Goal: Book appointment/travel/reservation

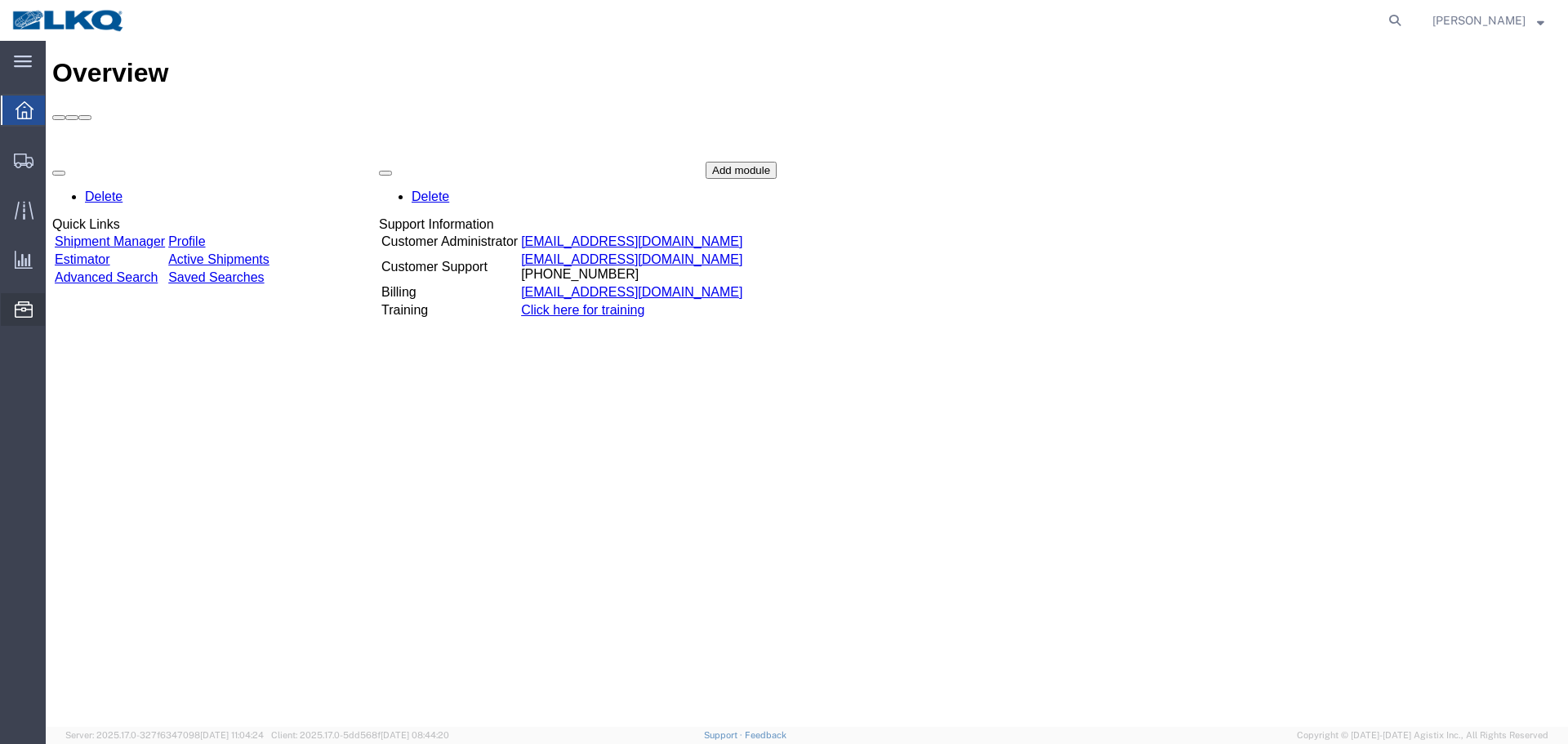
click at [0, 0] on span "Location Appointment" at bounding box center [0, 0] width 0 height 0
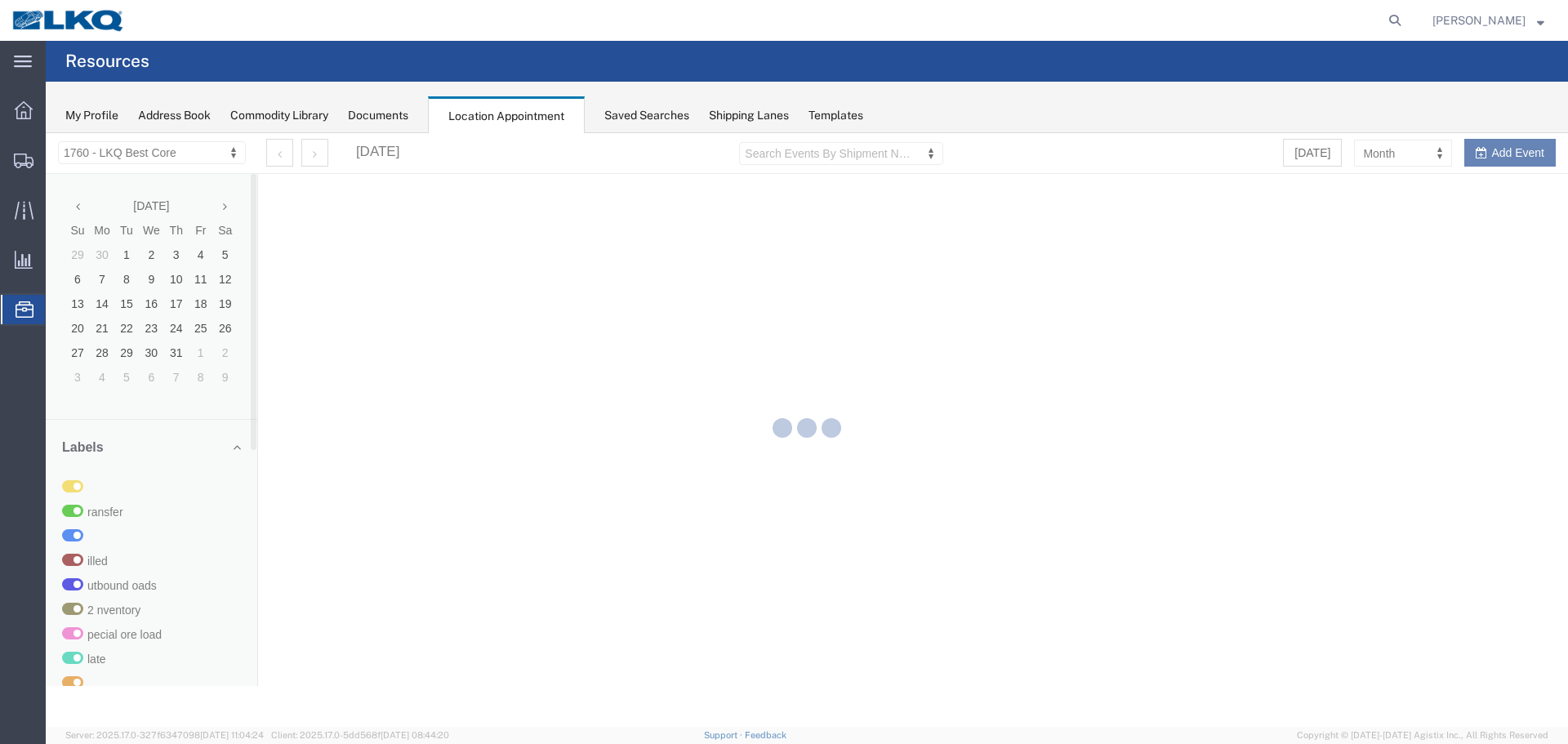
select select "27634"
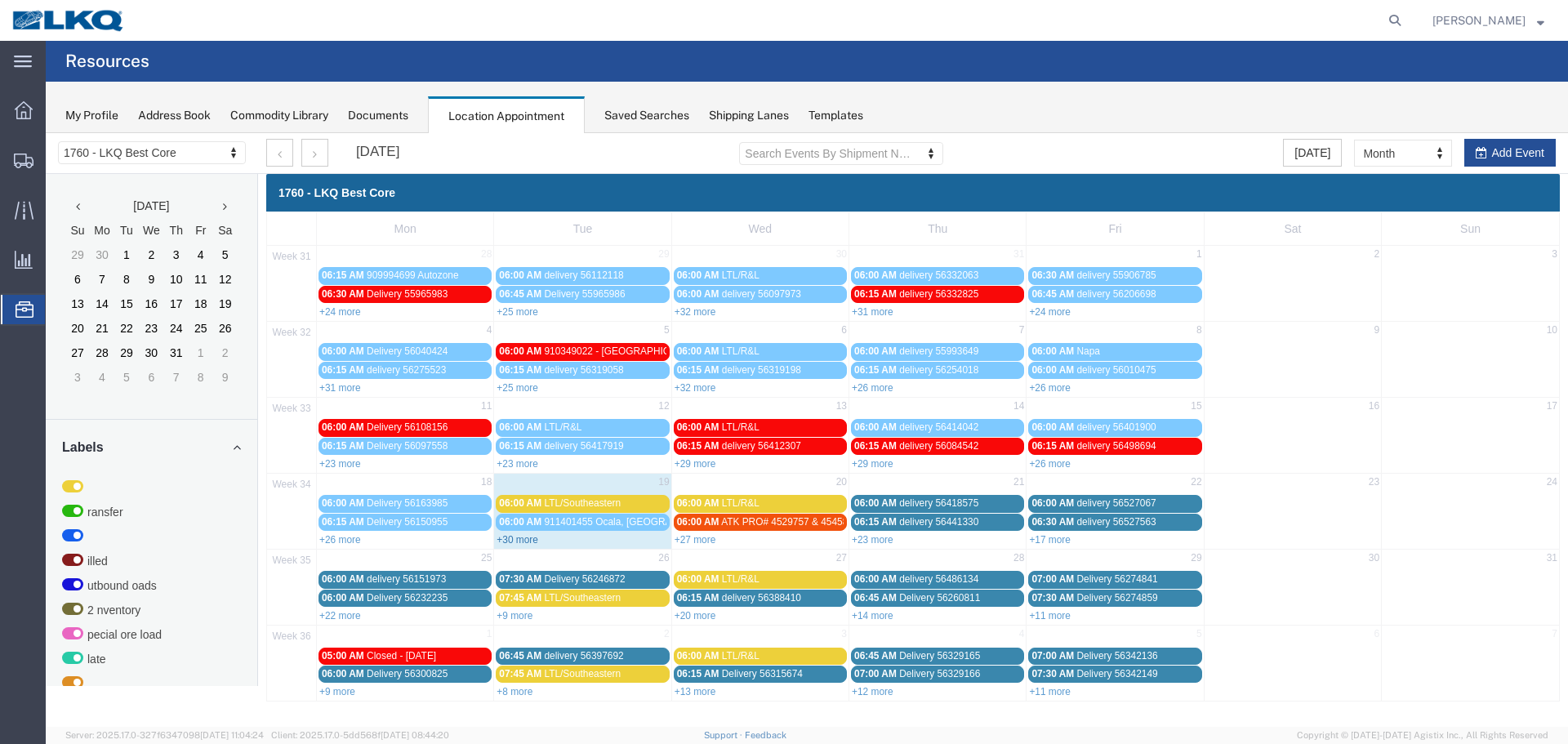
click at [515, 538] on link "+30 more" at bounding box center [517, 540] width 41 height 12
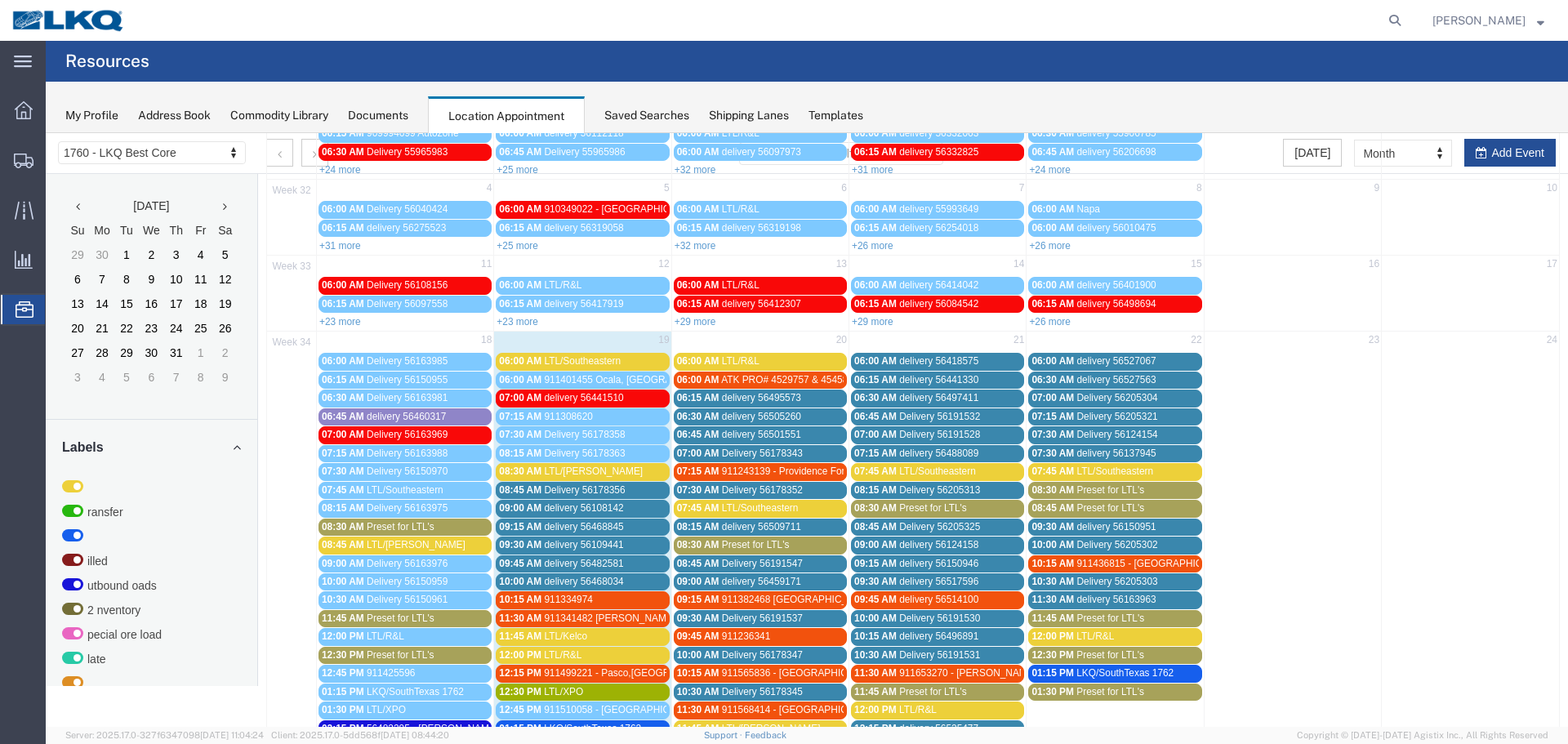
scroll to position [164, 0]
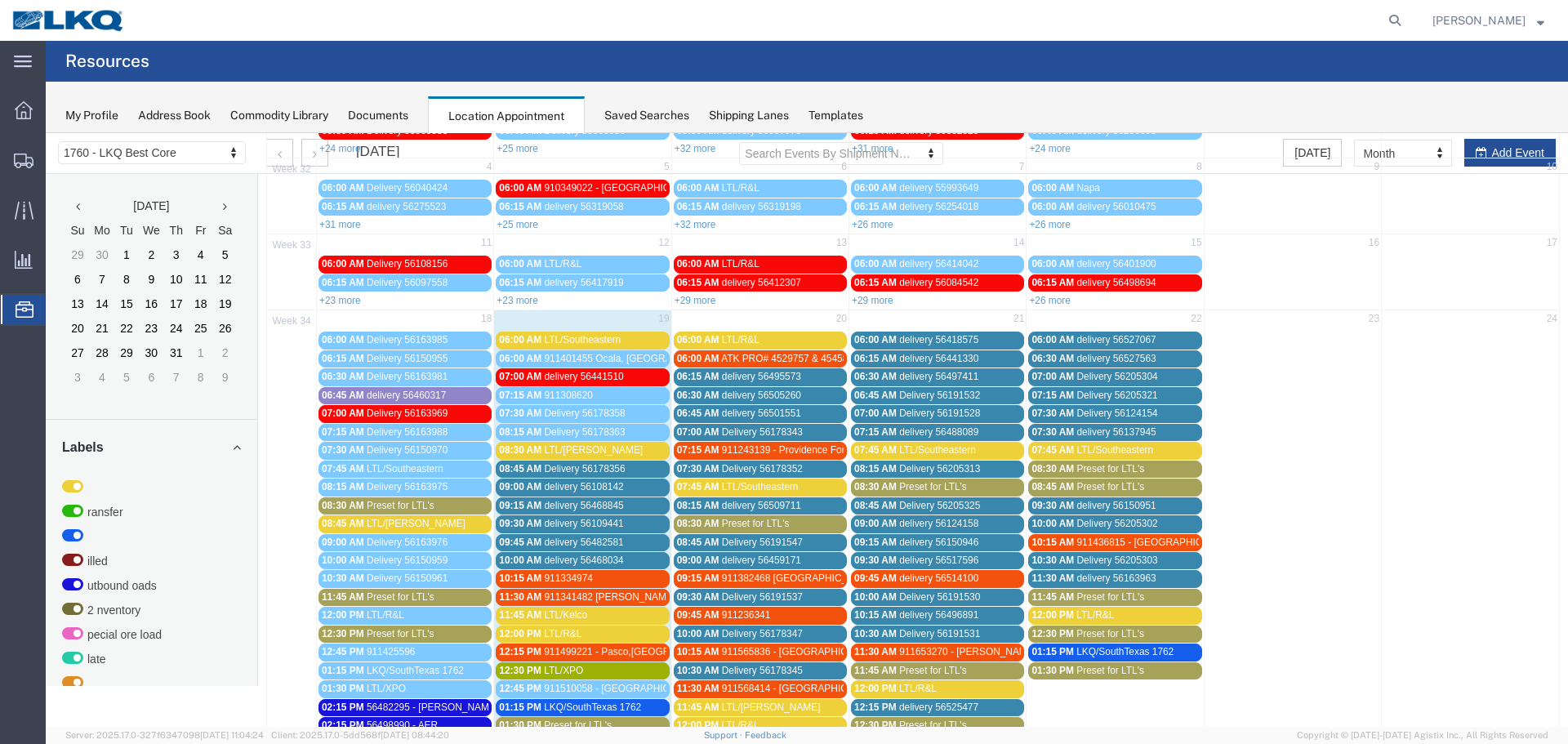
click at [618, 345] on span "LTL/Southeastern" at bounding box center [582, 339] width 76 height 12
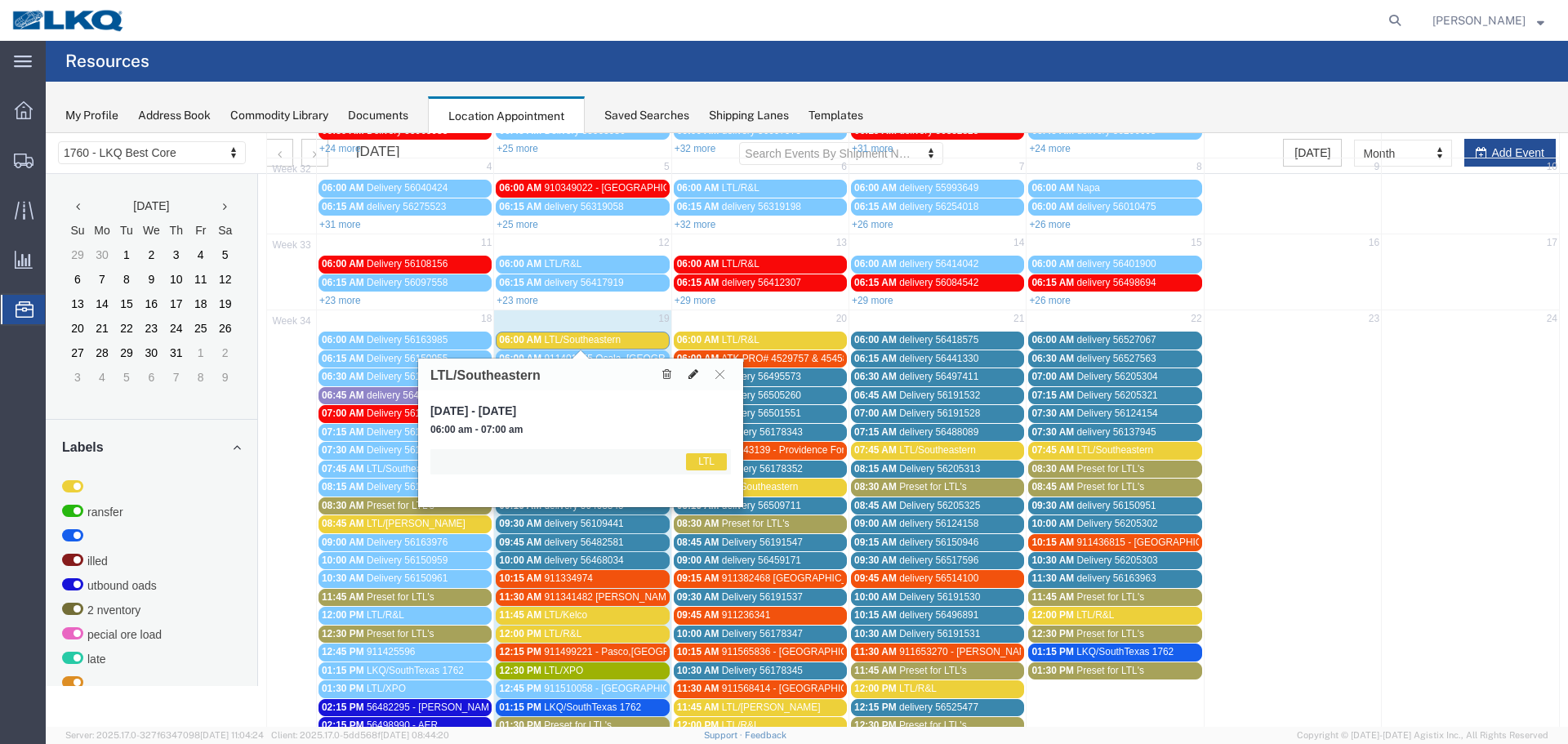
click at [689, 376] on icon at bounding box center [694, 374] width 10 height 12
select select "25"
select select "1"
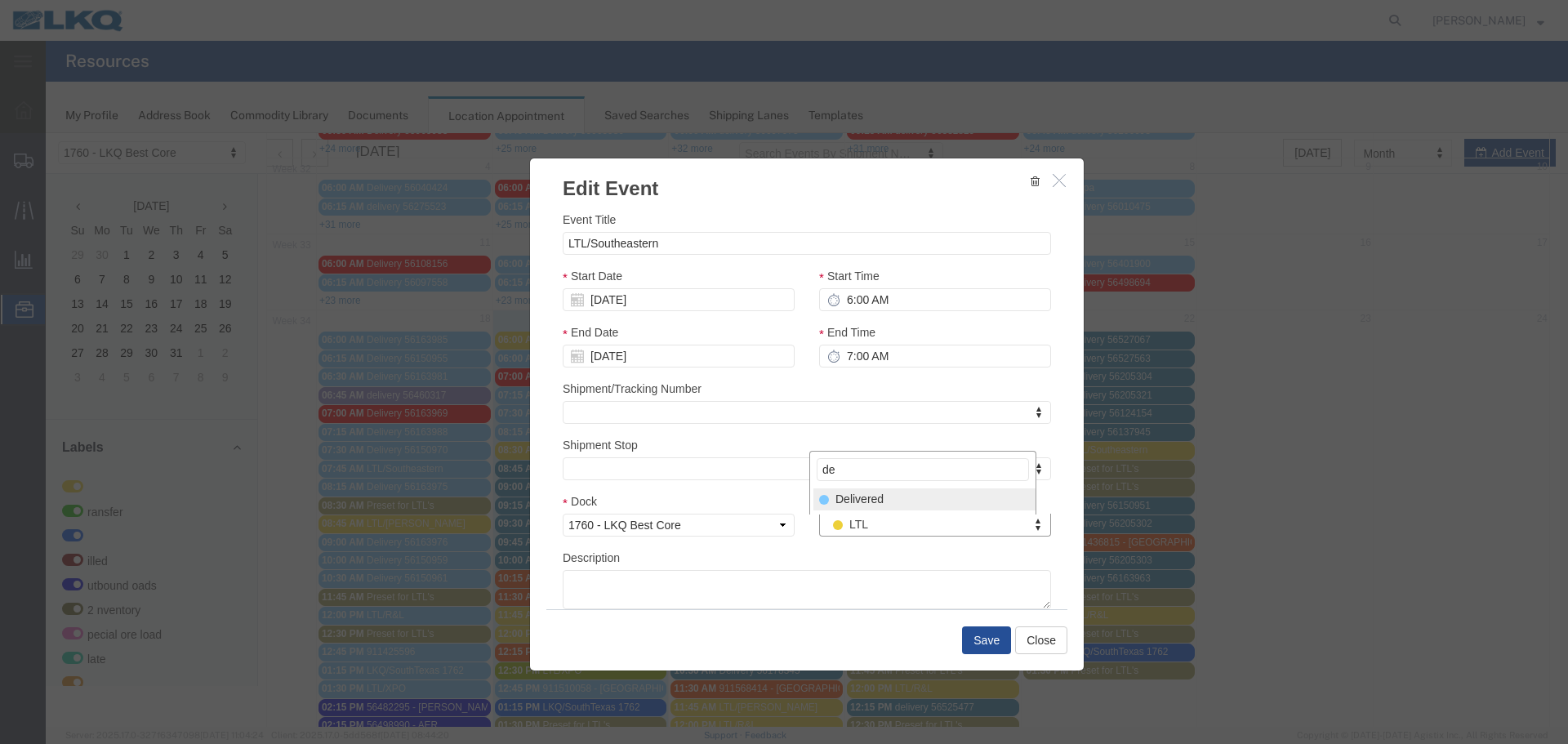
type input "de"
select select "40"
click at [979, 647] on button "Save" at bounding box center [987, 640] width 49 height 28
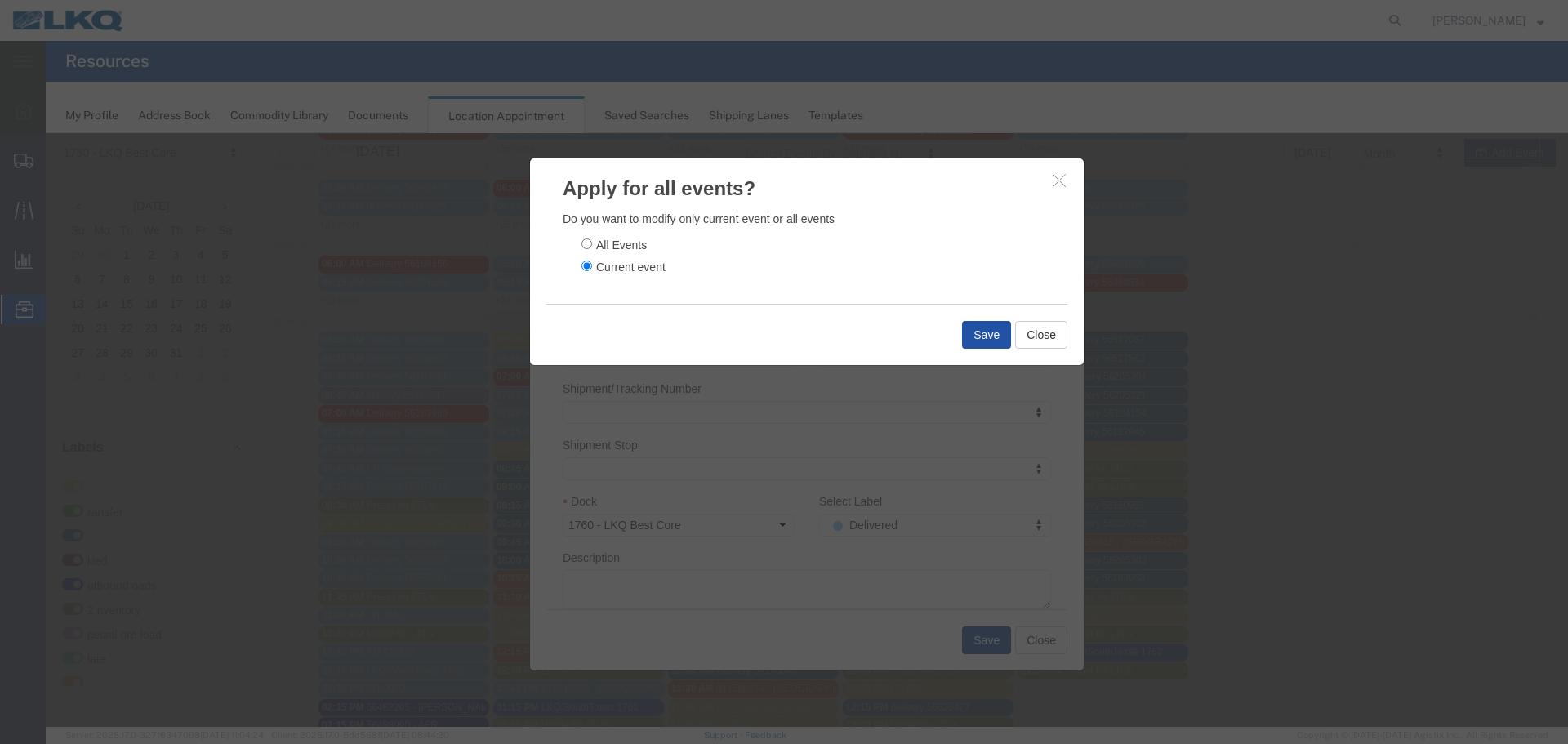
click at [986, 333] on button "Save" at bounding box center [987, 335] width 49 height 28
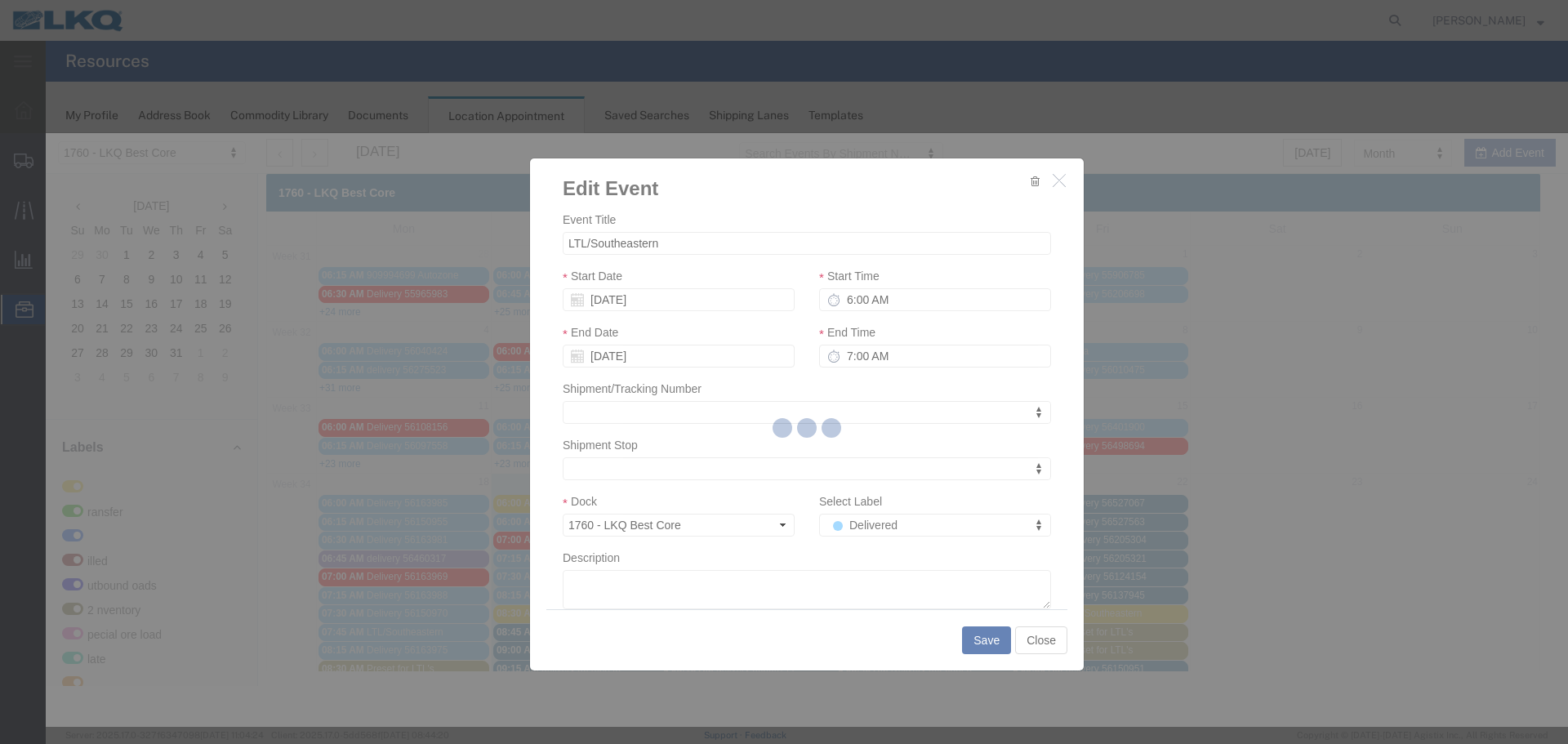
scroll to position [0, 0]
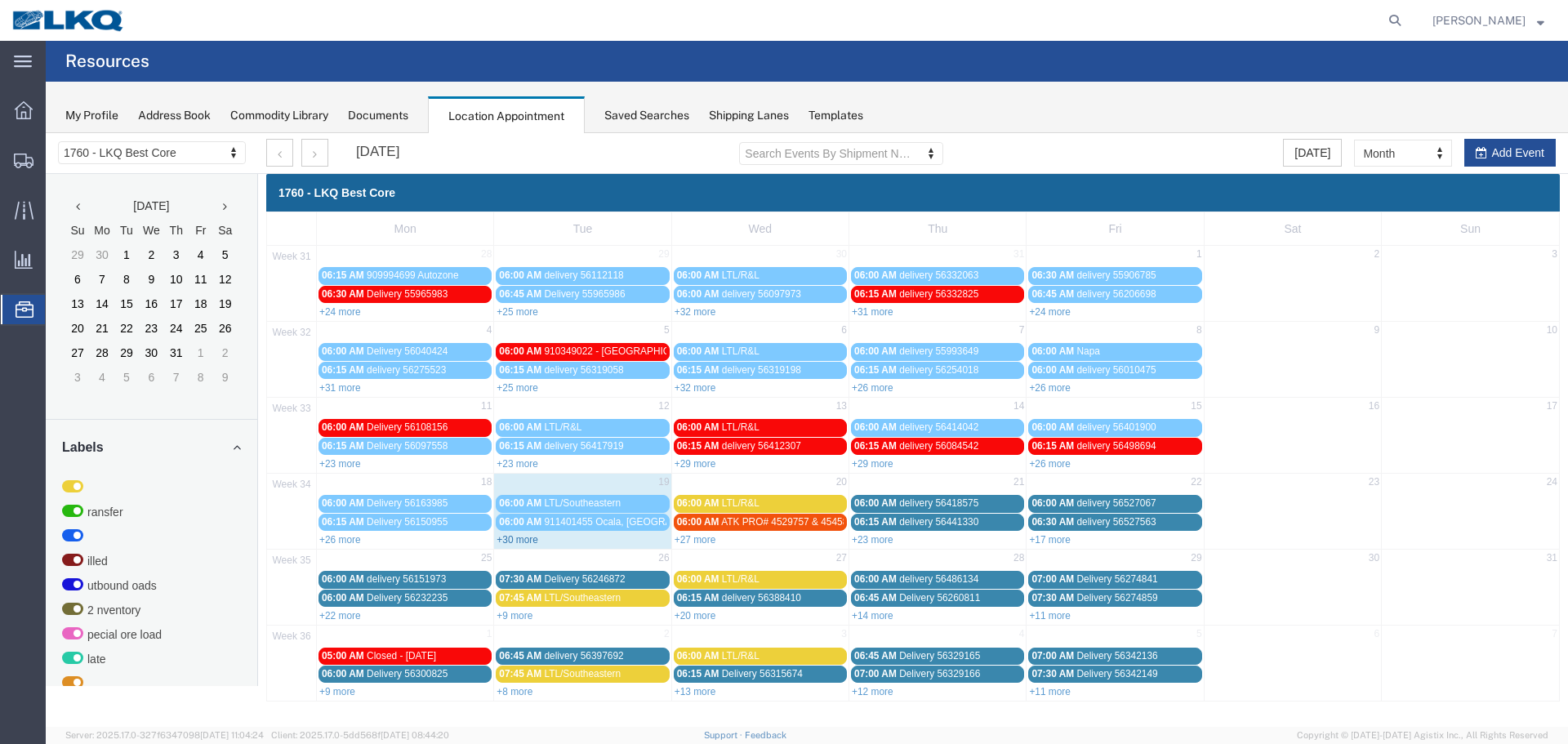
click at [521, 539] on link "+30 more" at bounding box center [517, 540] width 41 height 12
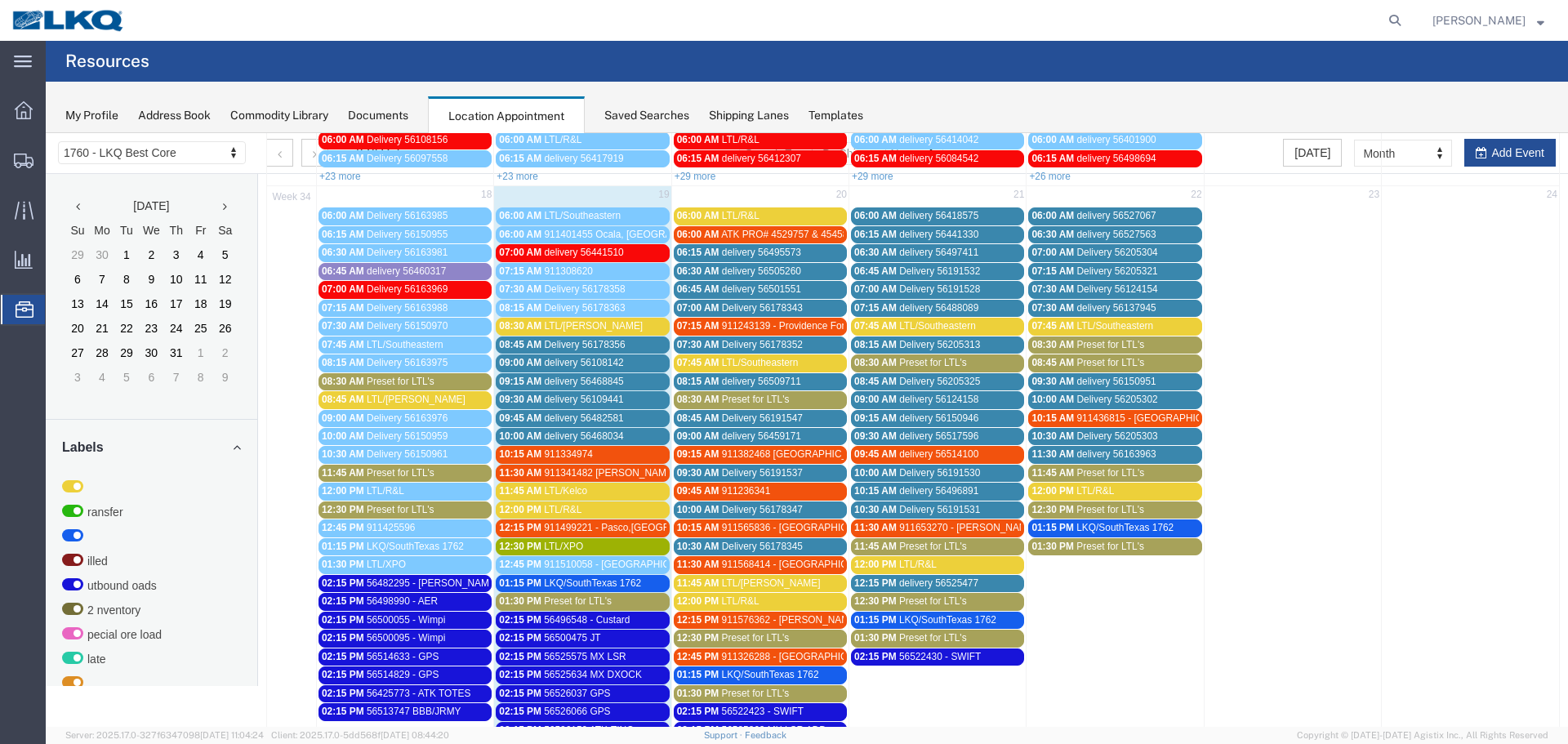
scroll to position [327, 0]
